Goal: Find specific page/section: Locate a particular part of the current website

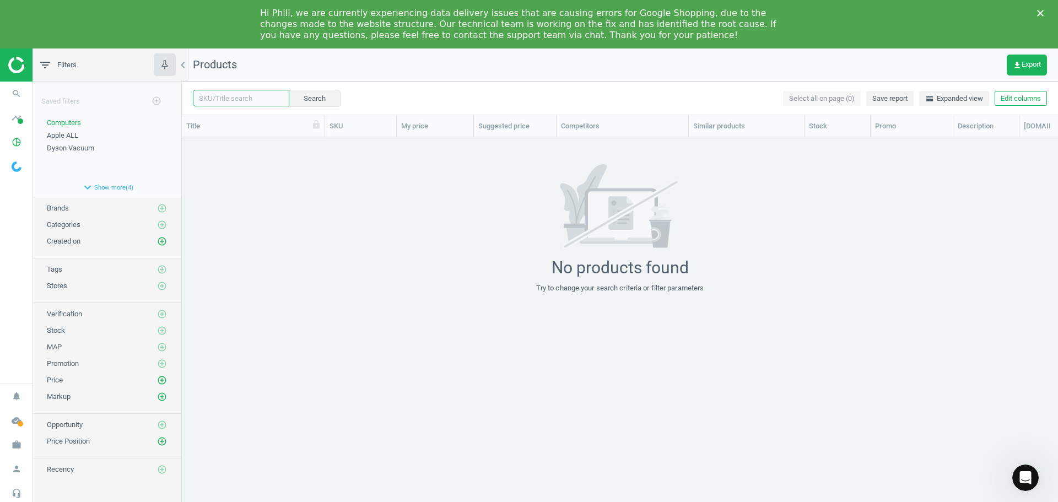
click at [233, 99] on input "text" at bounding box center [241, 98] width 96 height 17
type input "243363"
click at [307, 94] on button "Search" at bounding box center [314, 98] width 52 height 17
click at [86, 186] on icon "expand_more" at bounding box center [87, 187] width 13 height 13
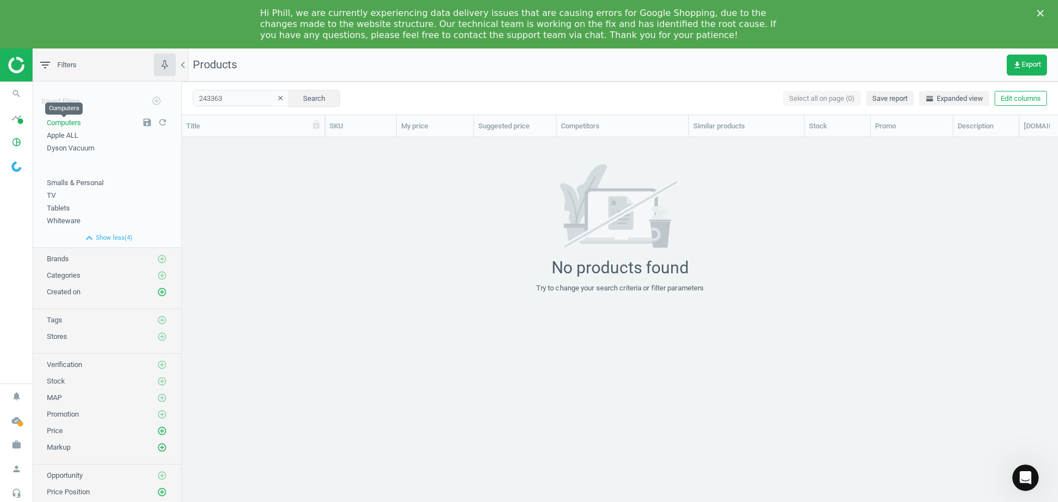
click at [72, 121] on span "Computers" at bounding box center [64, 122] width 34 height 8
click at [277, 97] on icon "clear" at bounding box center [281, 98] width 8 height 8
